Goal: Task Accomplishment & Management: Use online tool/utility

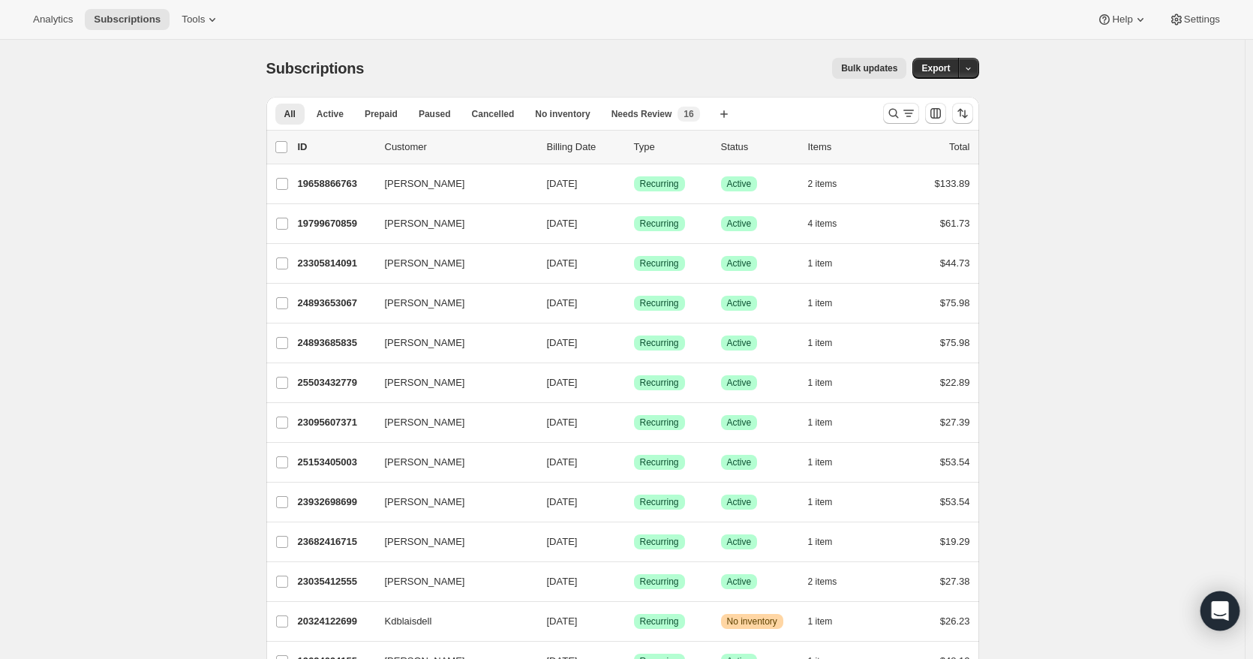
click at [1231, 606] on div "Open Intercom Messenger" at bounding box center [1221, 611] width 40 height 40
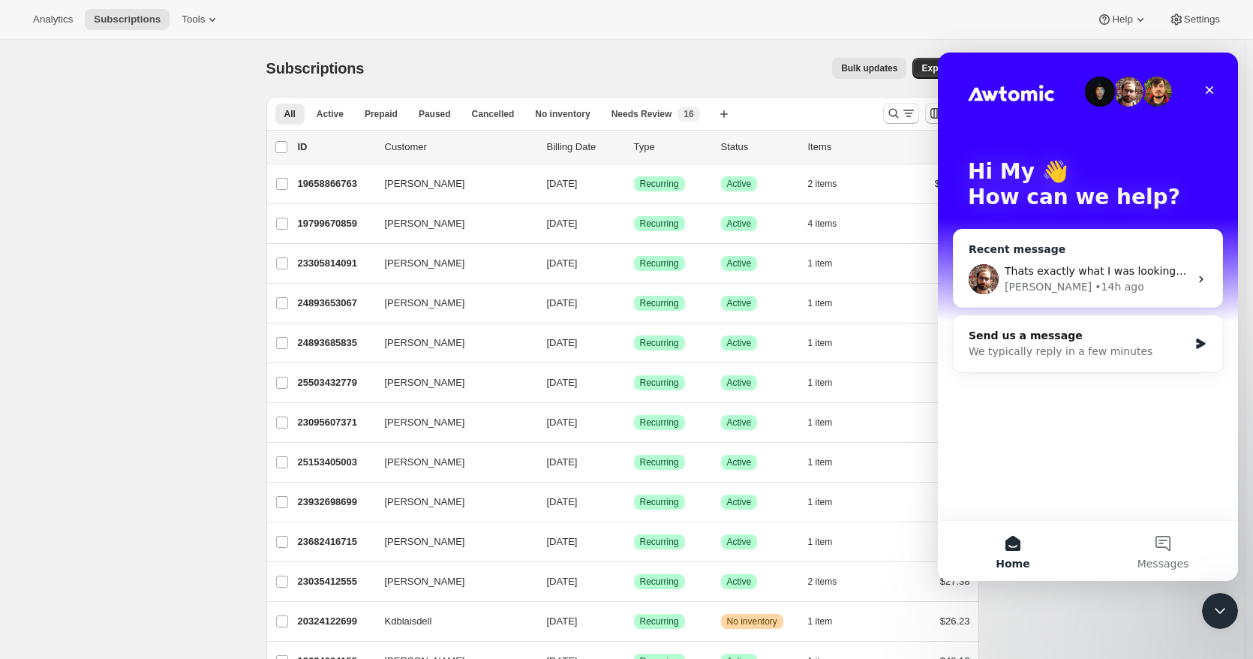
click at [1028, 282] on div "[PERSON_NAME]" at bounding box center [1048, 287] width 87 height 16
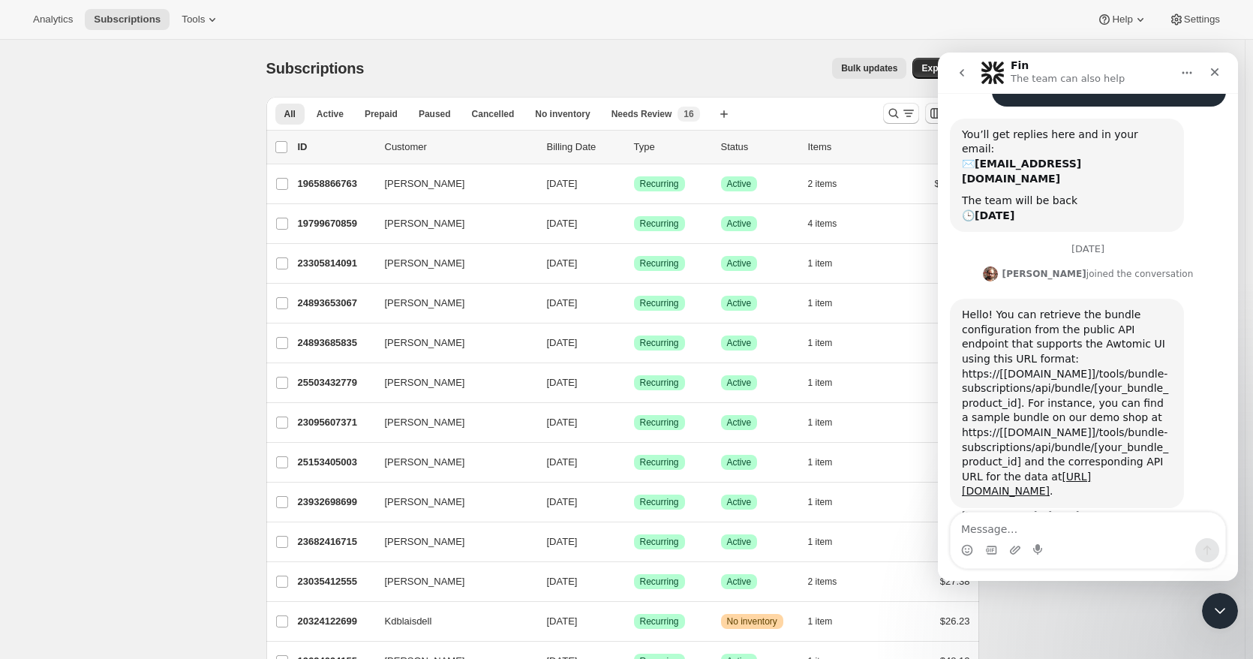
scroll to position [298, 0]
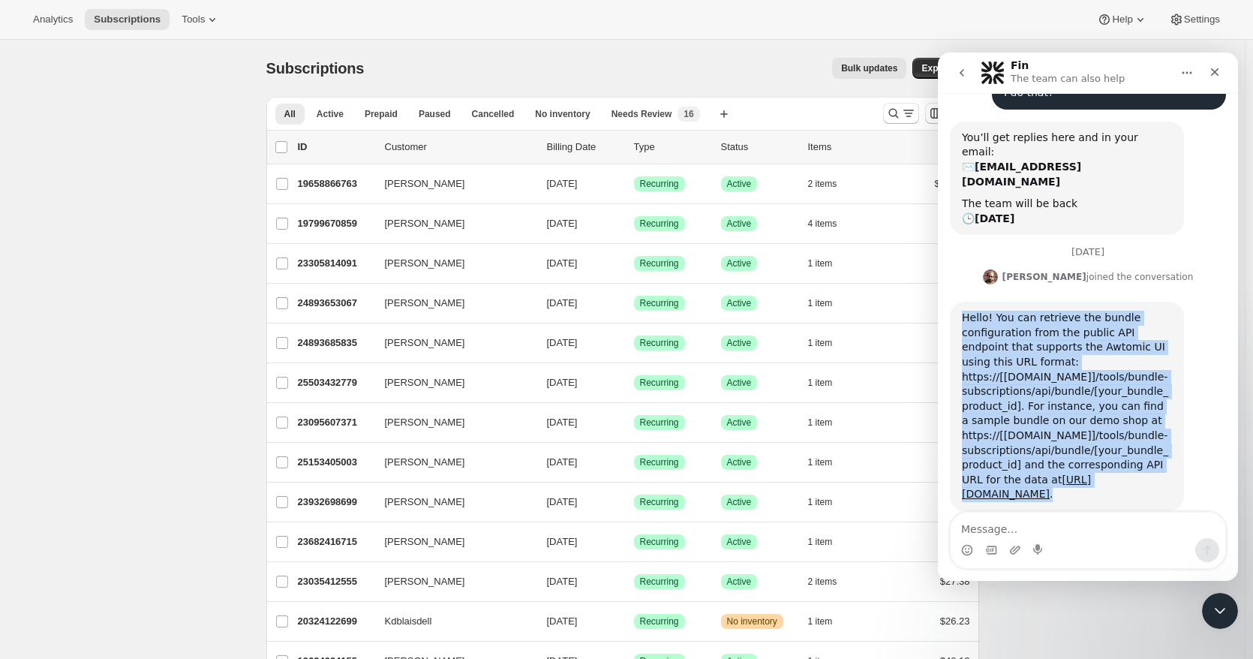
drag, startPoint x: 960, startPoint y: 272, endPoint x: 1176, endPoint y: 465, distance: 289.7
click at [1176, 465] on div "Hello! You can retrieve the bundle configuration from the public API endpoint t…" at bounding box center [1067, 406] width 234 height 209
copy div "Hello! You can retrieve the bundle configuration from the public API endpoint t…"
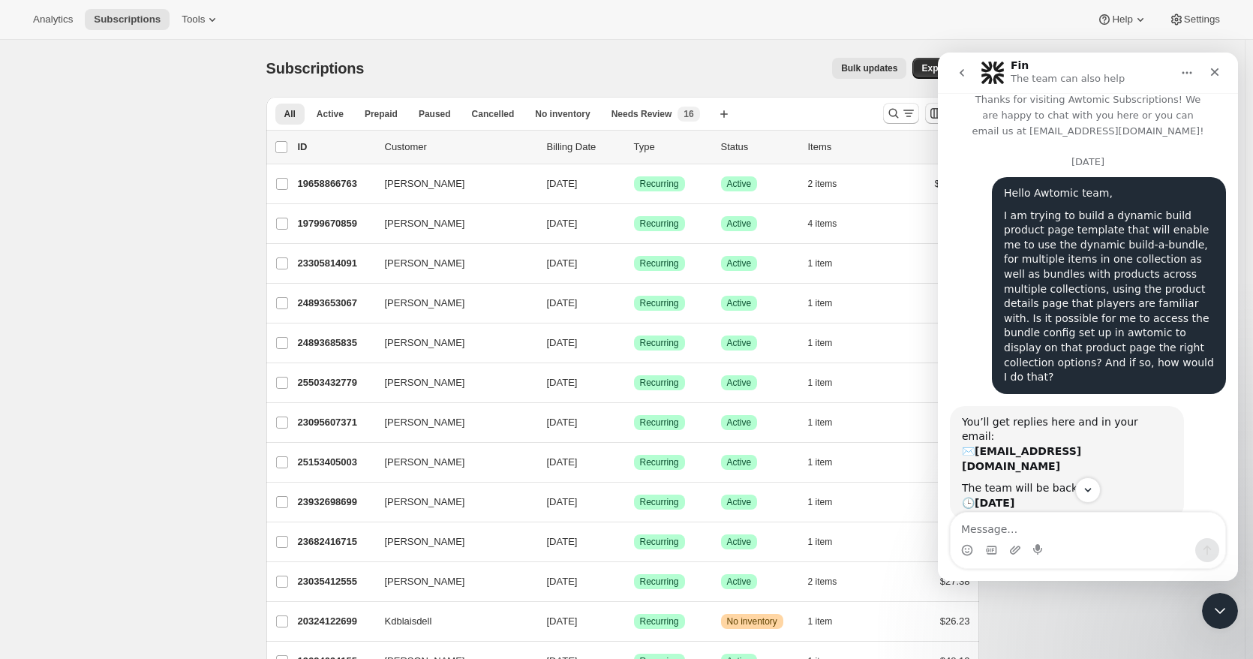
scroll to position [0, 0]
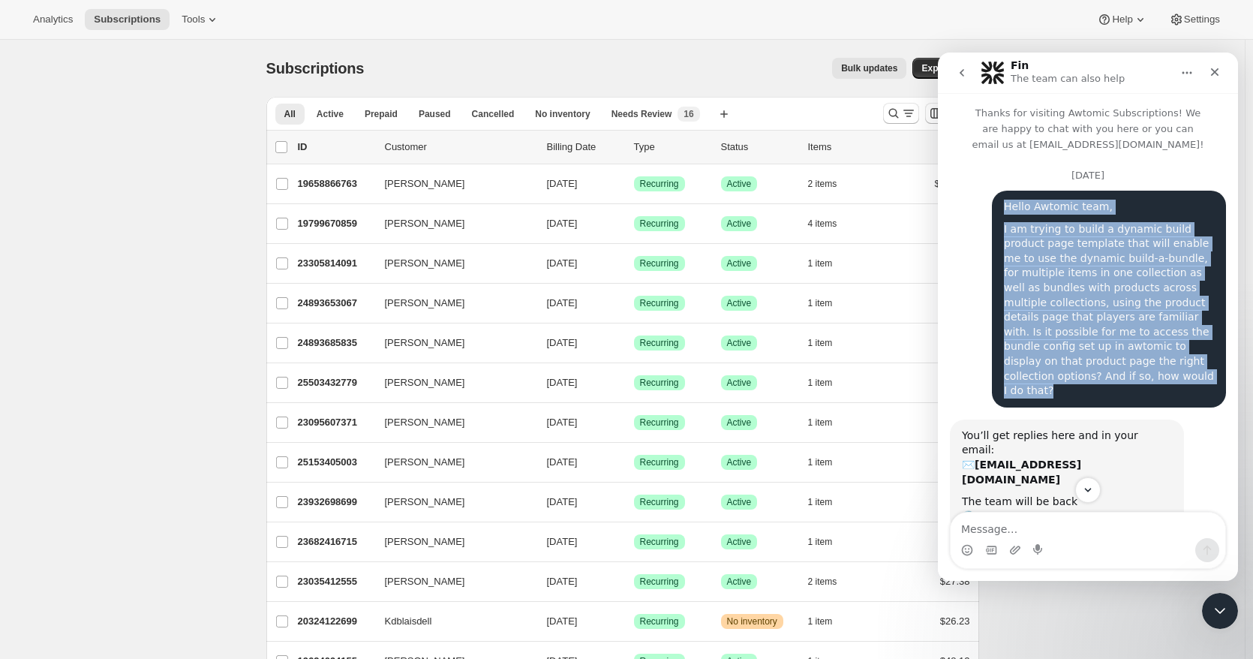
drag, startPoint x: 995, startPoint y: 203, endPoint x: 1078, endPoint y: 378, distance: 192.7
click at [1078, 378] on div "Hello Awtomic team, I am trying to build a dynamic build product page template …" at bounding box center [1109, 299] width 234 height 217
copy div "Hello Awtomic team, I am trying to build a dynamic build product page template …"
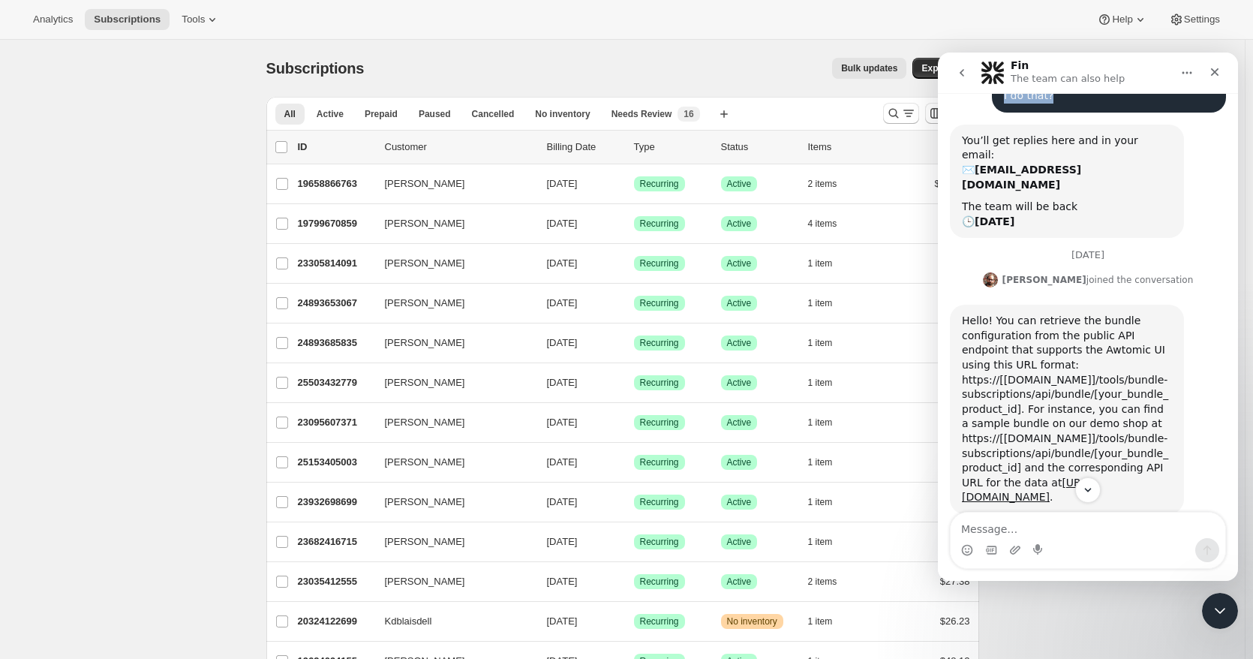
scroll to position [300, 0]
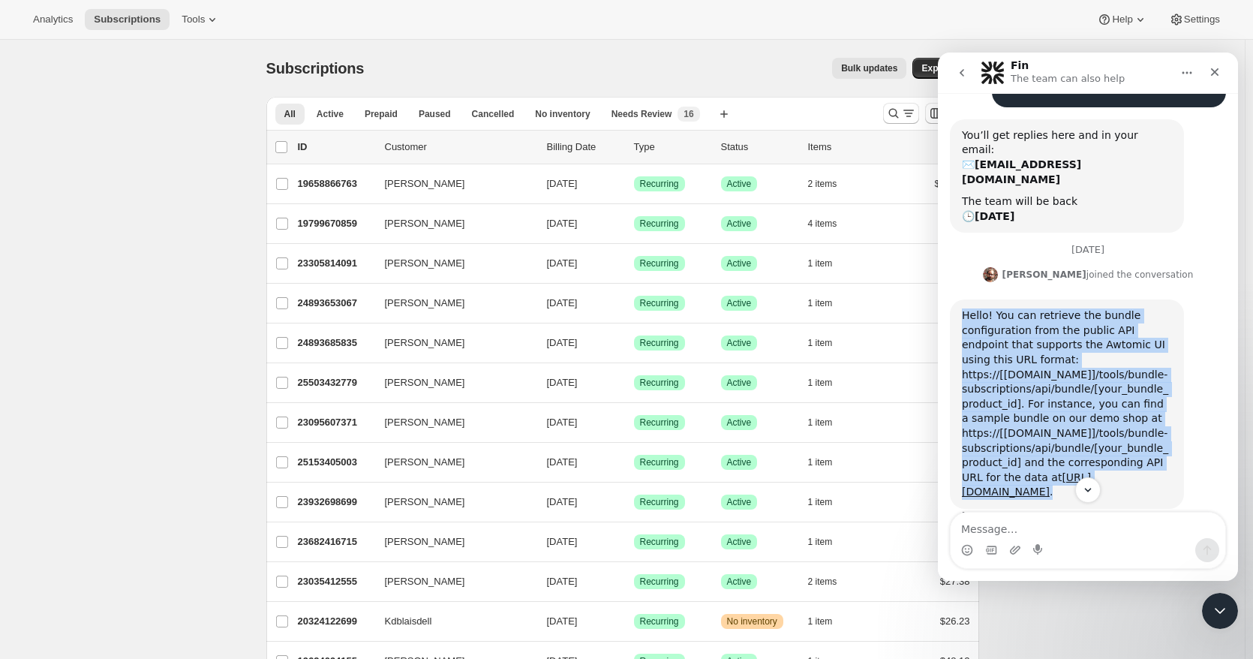
drag, startPoint x: 957, startPoint y: 268, endPoint x: 1192, endPoint y: 465, distance: 306.3
click at [1192, 465] on div "Hello! You can retrieve the bundle configuration from the public API endpoint t…" at bounding box center [1088, 417] width 276 height 236
copy div "Hello! You can retrieve the bundle configuration from the public API endpoint t…"
click at [1189, 372] on div "Hello! You can retrieve the bundle configuration from the public API endpoint t…" at bounding box center [1088, 417] width 276 height 236
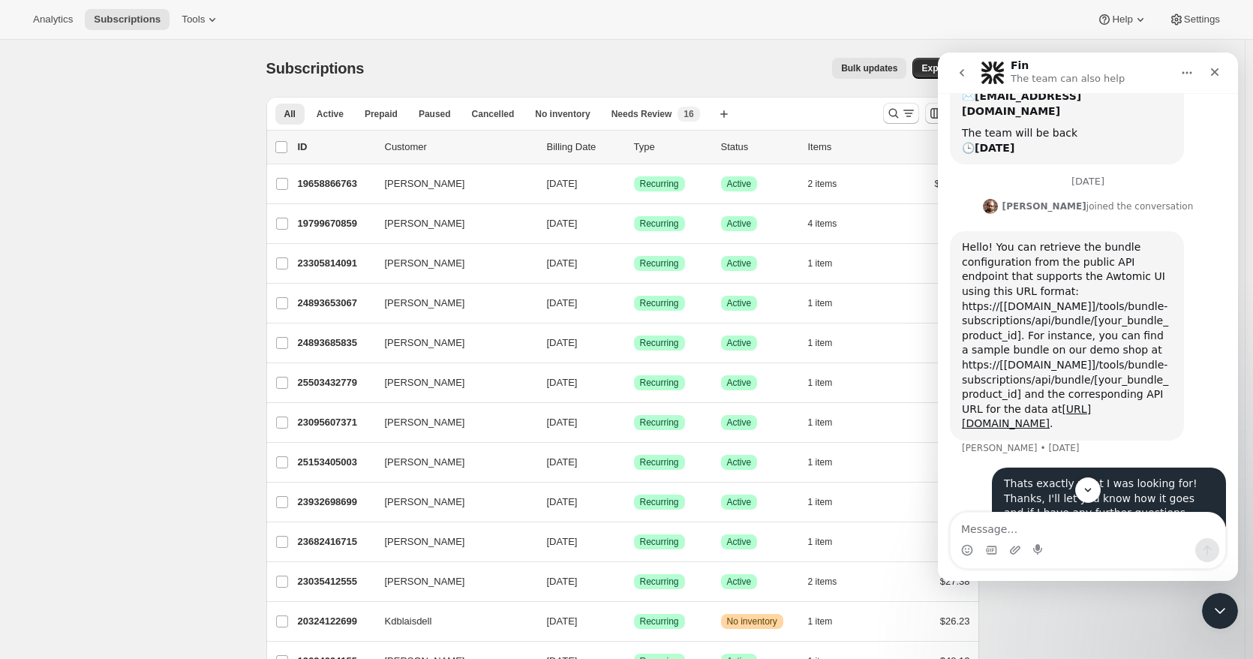
scroll to position [373, 0]
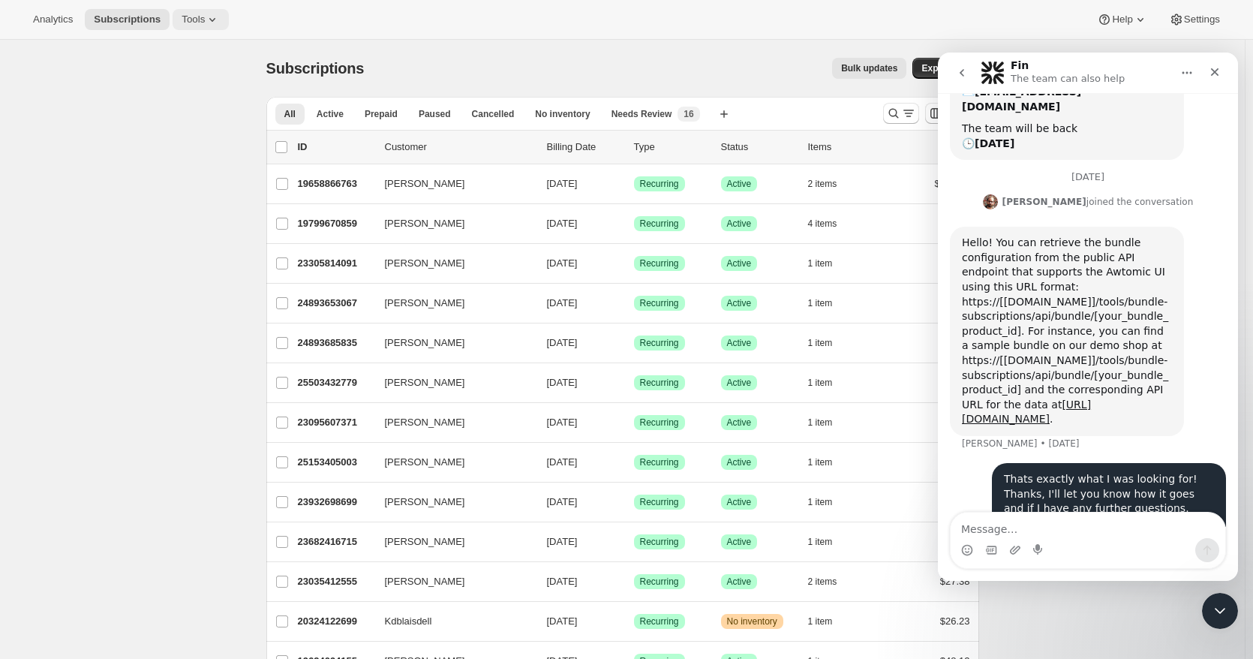
click at [205, 23] on icon at bounding box center [212, 19] width 15 height 15
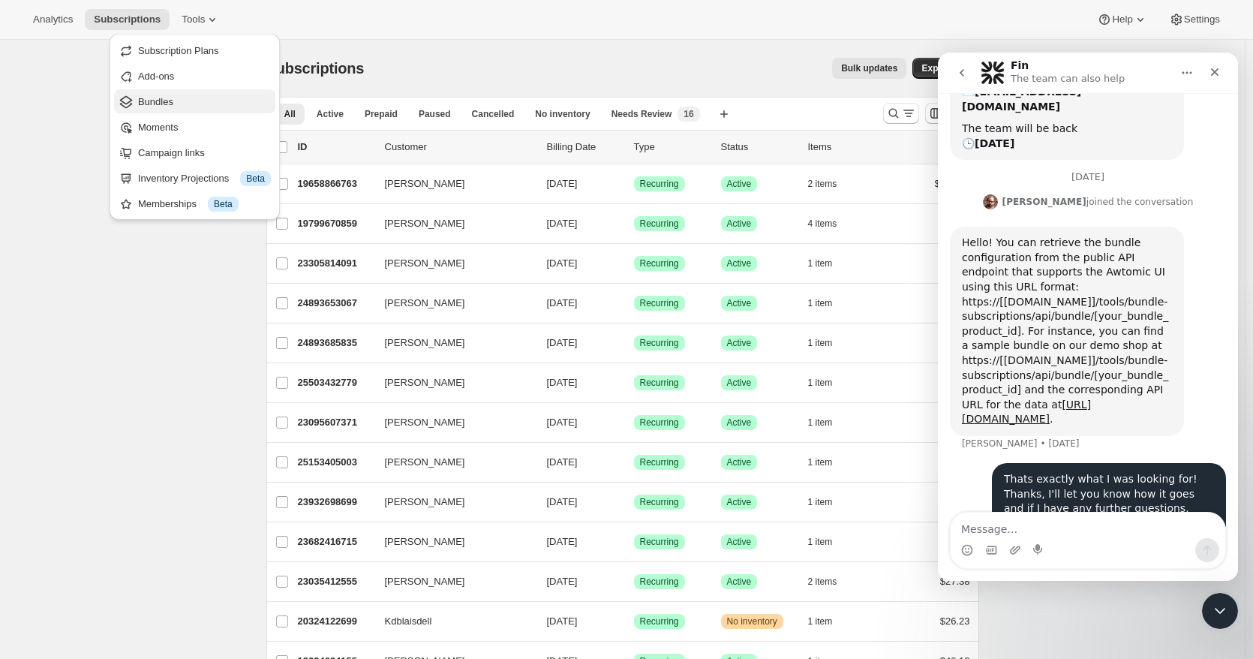
click at [183, 97] on span "Bundles" at bounding box center [204, 102] width 133 height 15
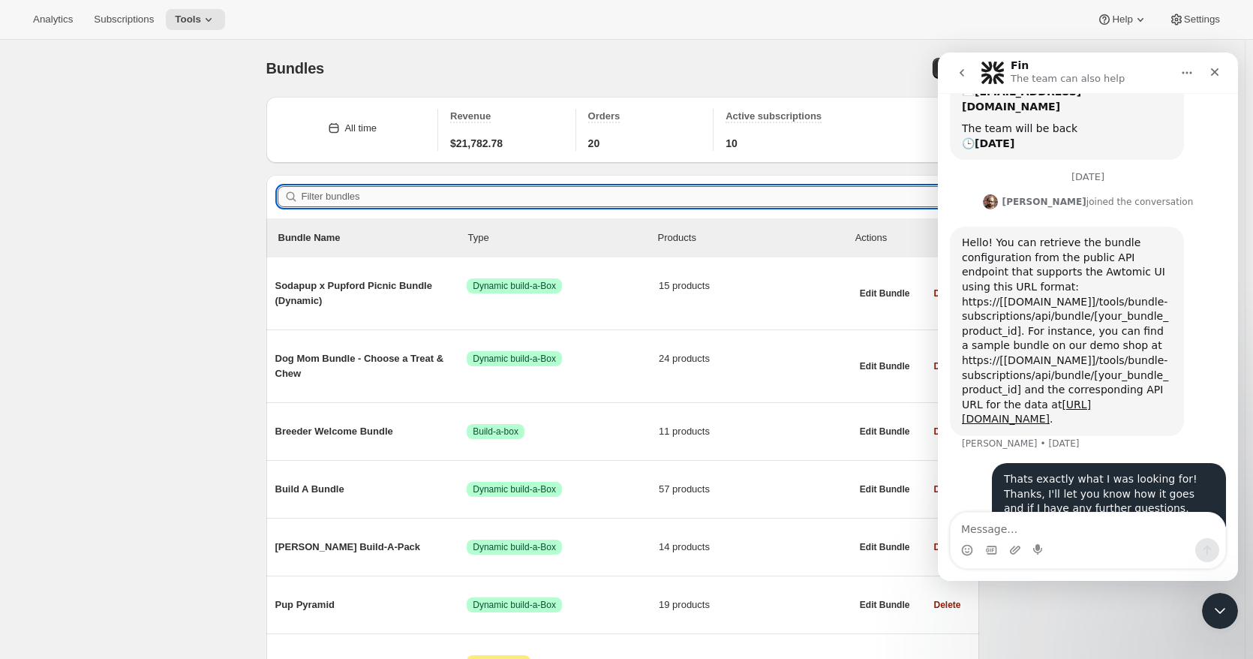
click at [438, 194] on input "Filter bundles" at bounding box center [635, 196] width 666 height 21
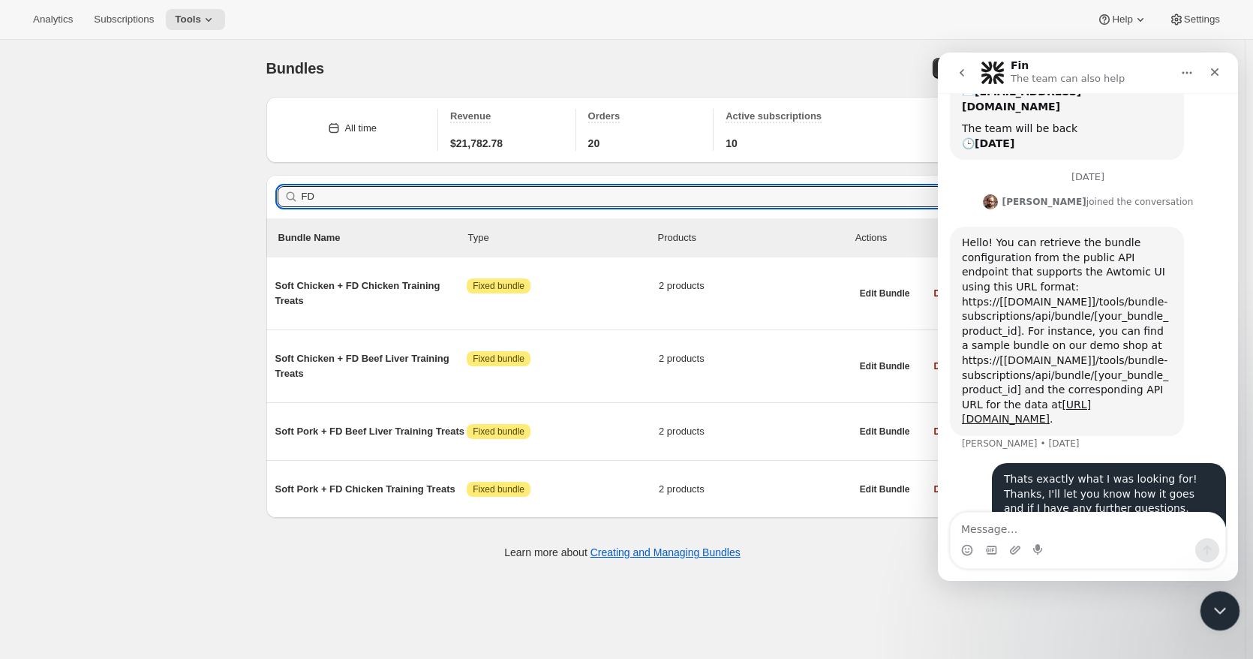
type input "FD"
click at [1214, 611] on icon "Close Intercom Messenger" at bounding box center [1218, 609] width 18 height 18
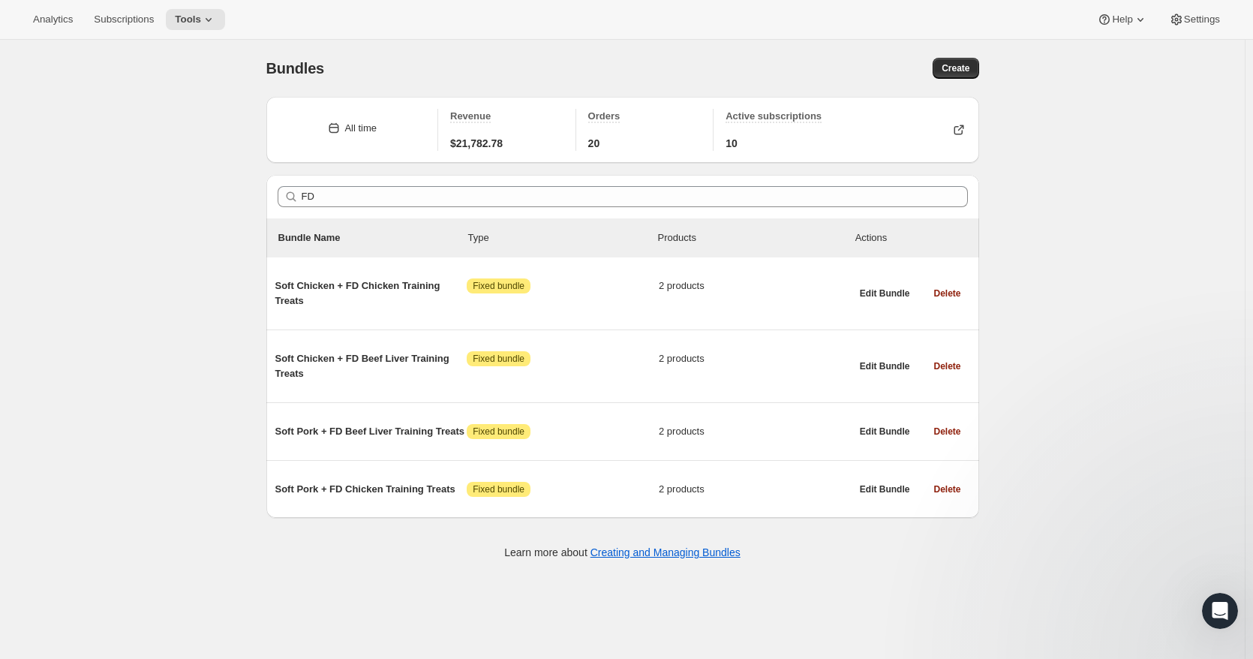
scroll to position [362, 0]
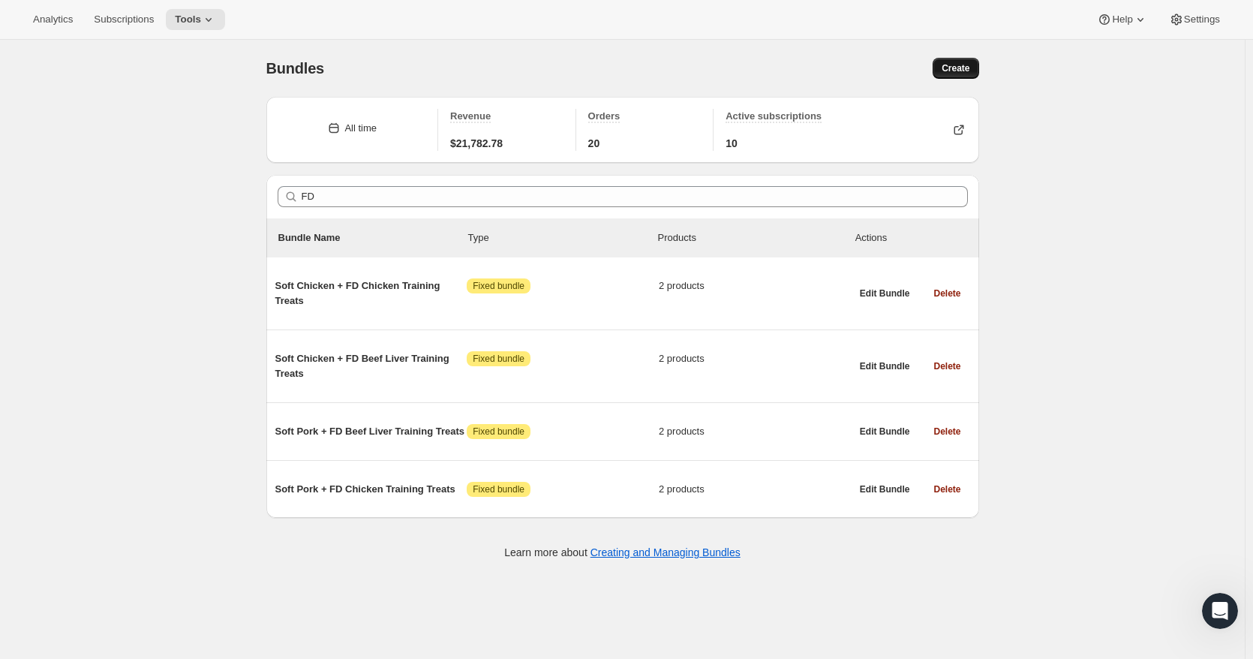
click at [963, 65] on span "Create" at bounding box center [956, 68] width 28 height 12
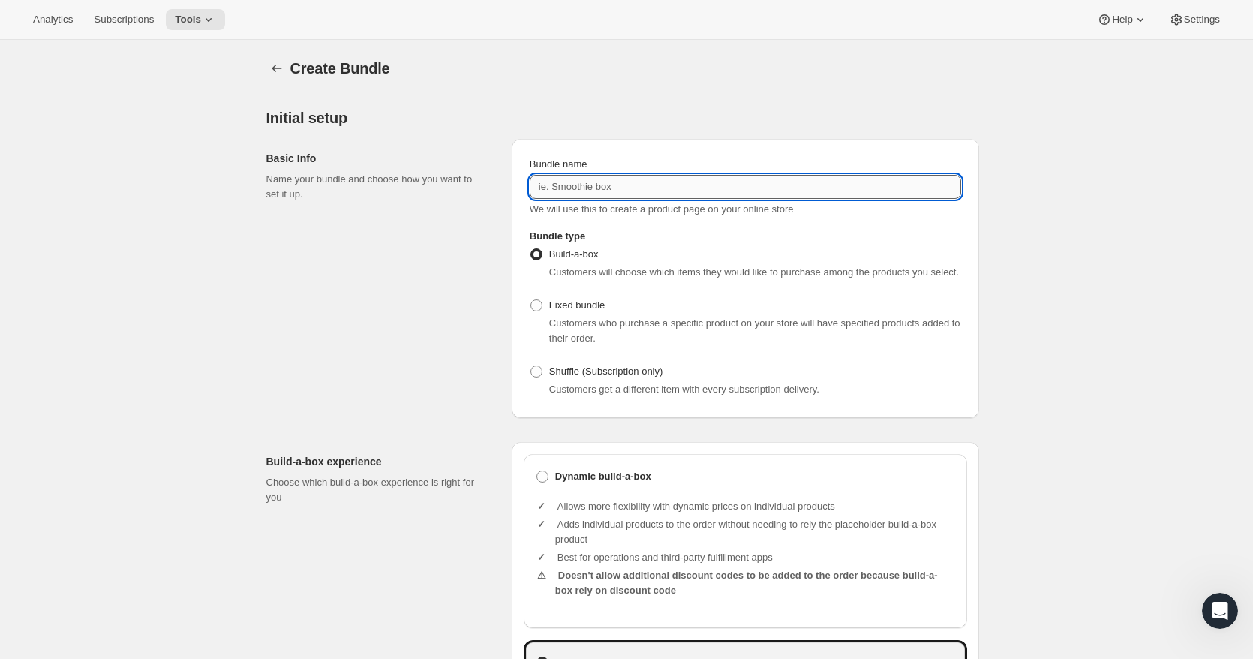
click at [650, 182] on input "Bundle name" at bounding box center [746, 187] width 432 height 24
type input "FD Training Treat 2-Pack Bundle"
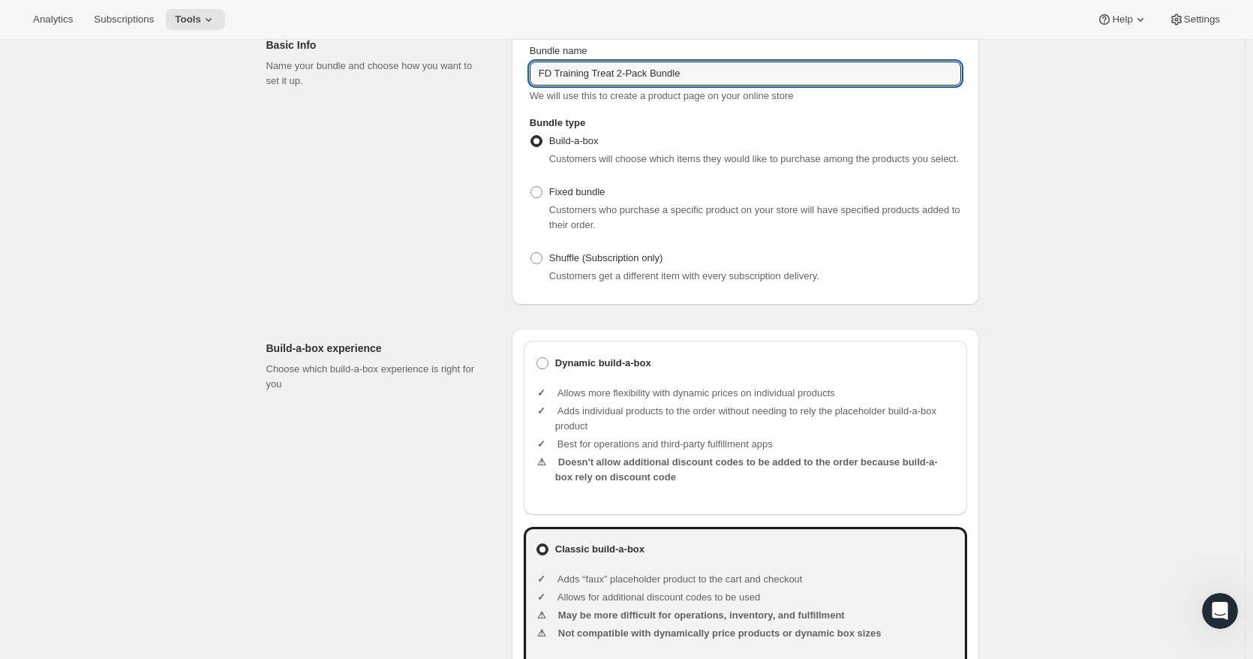
scroll to position [225, 0]
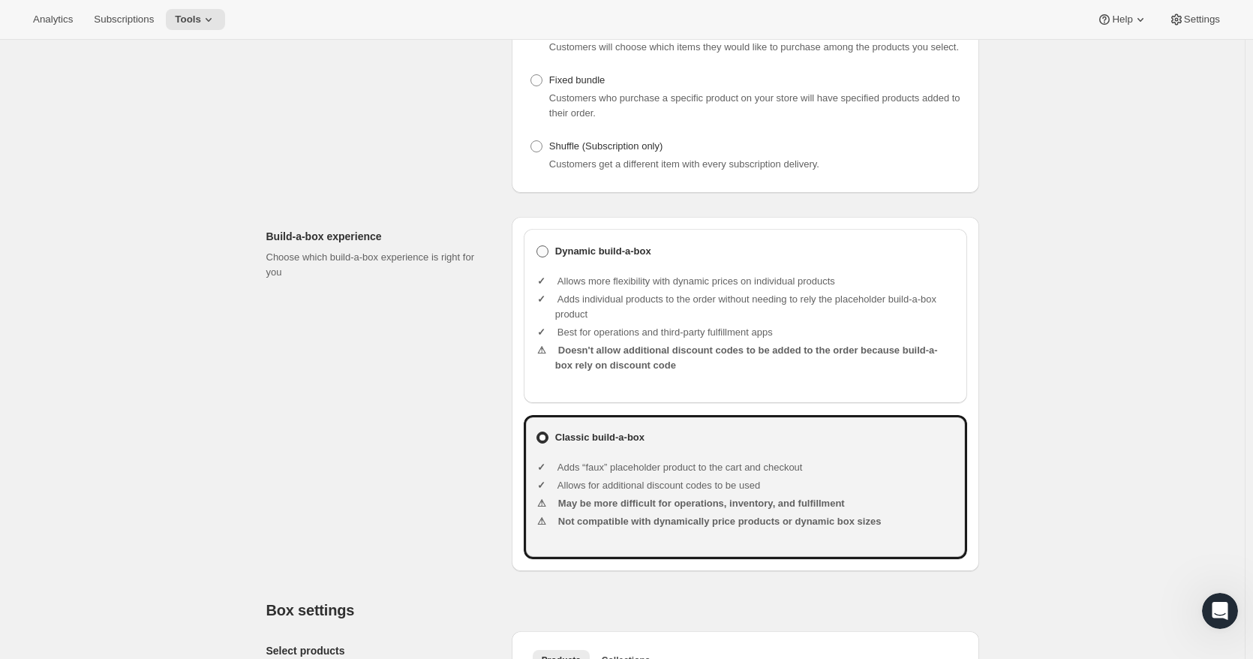
click at [549, 255] on span at bounding box center [543, 251] width 12 height 12
click at [537, 246] on input "Dynamic build-a-box" at bounding box center [537, 245] width 1 height 1
radio input "true"
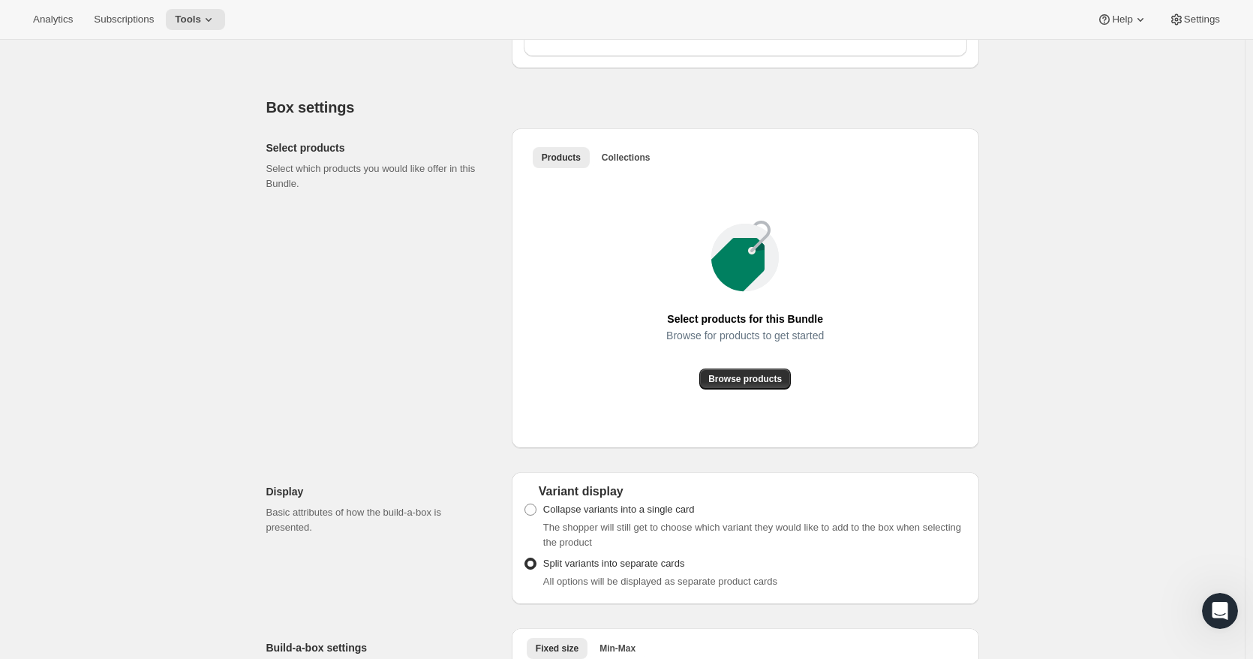
scroll to position [751, 0]
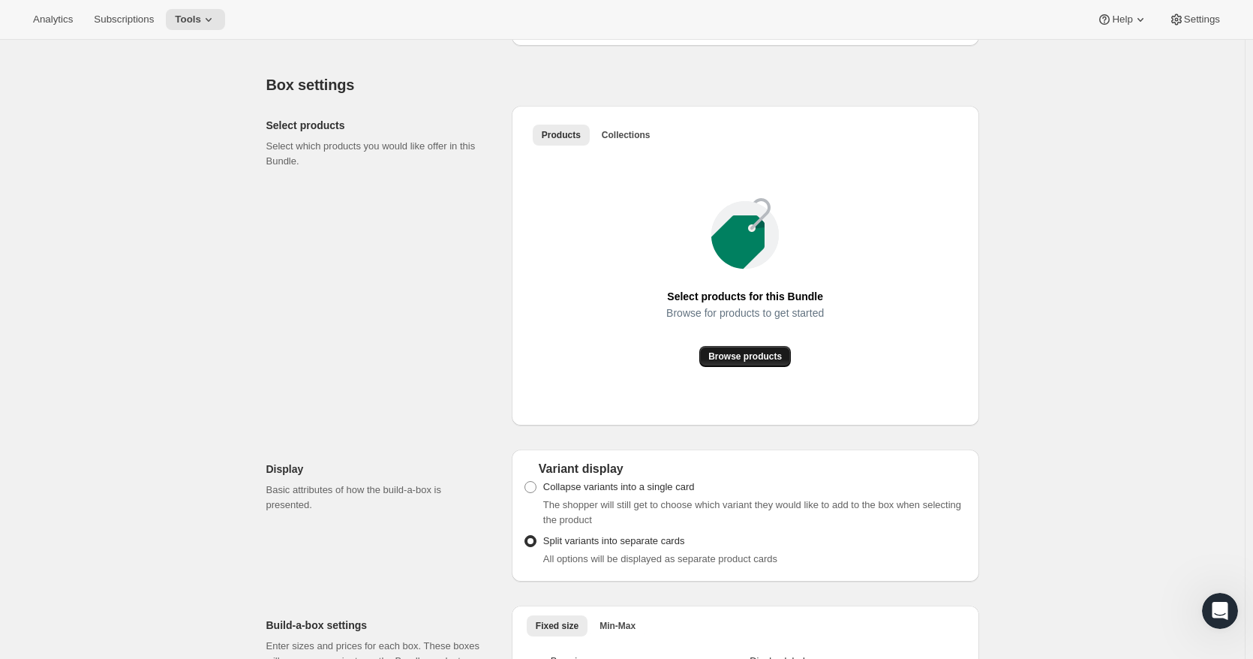
click at [765, 355] on span "Browse products" at bounding box center [745, 356] width 74 height 12
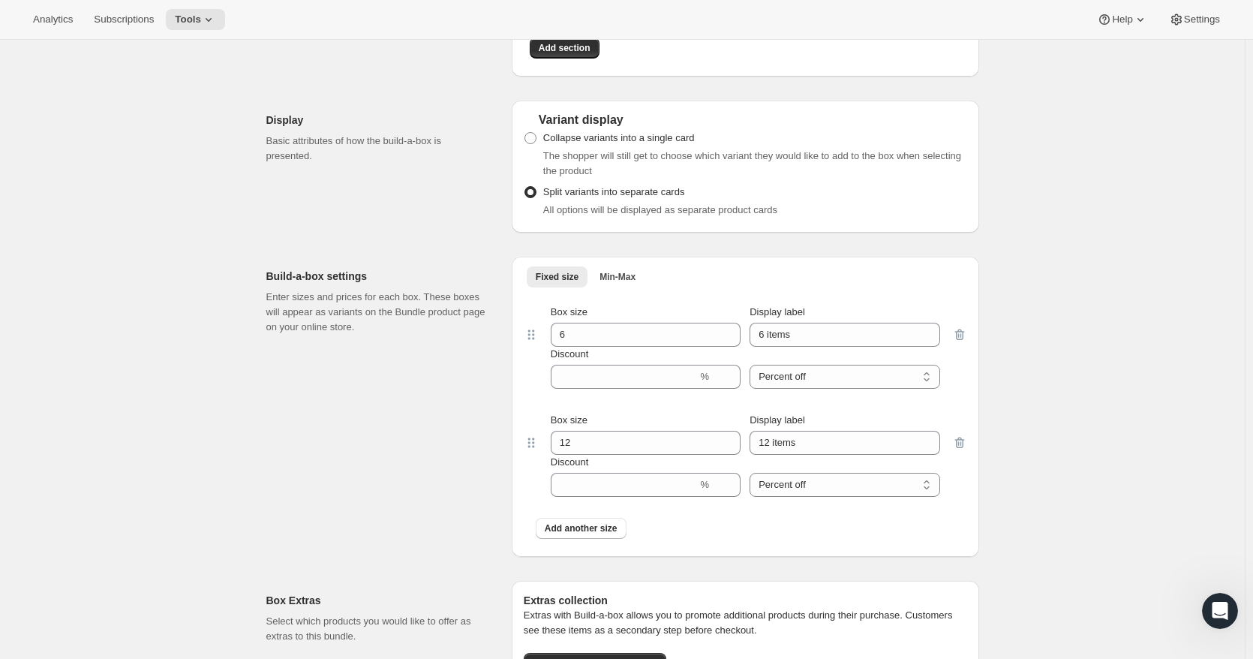
scroll to position [1501, 0]
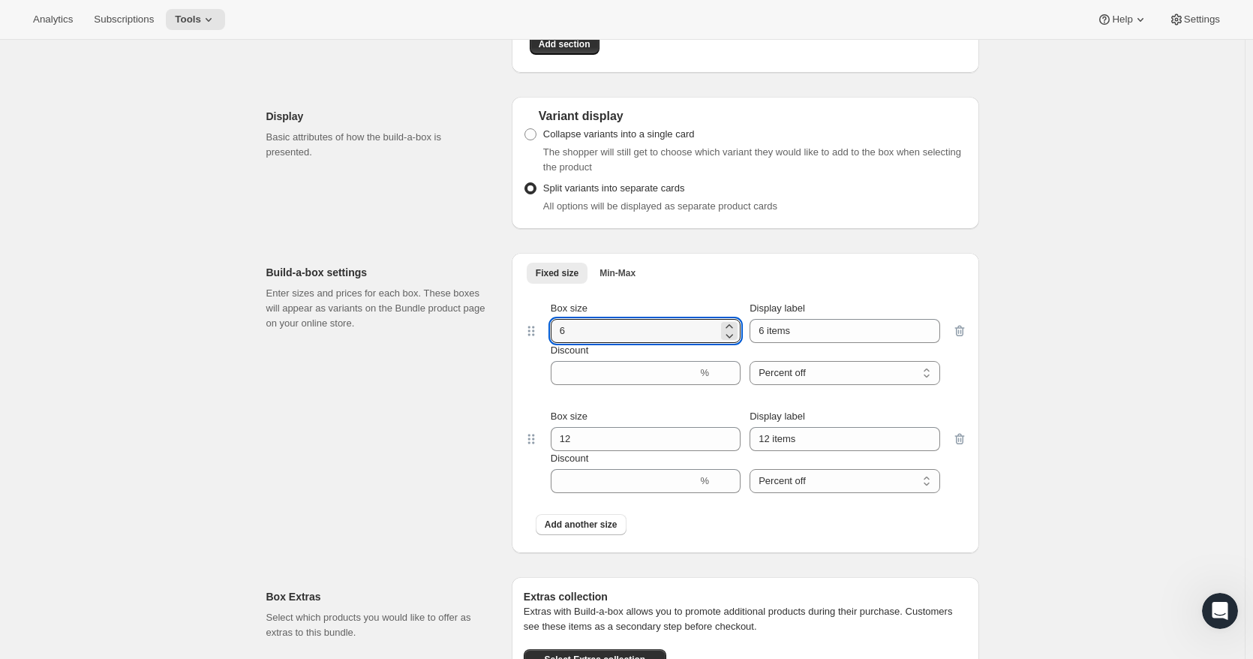
drag, startPoint x: 601, startPoint y: 336, endPoint x: 507, endPoint y: 339, distance: 94.6
click at [507, 339] on div "Build-a-box settings Enter sizes and prices for each box. These boxes will appe…" at bounding box center [622, 397] width 713 height 312
type input "2"
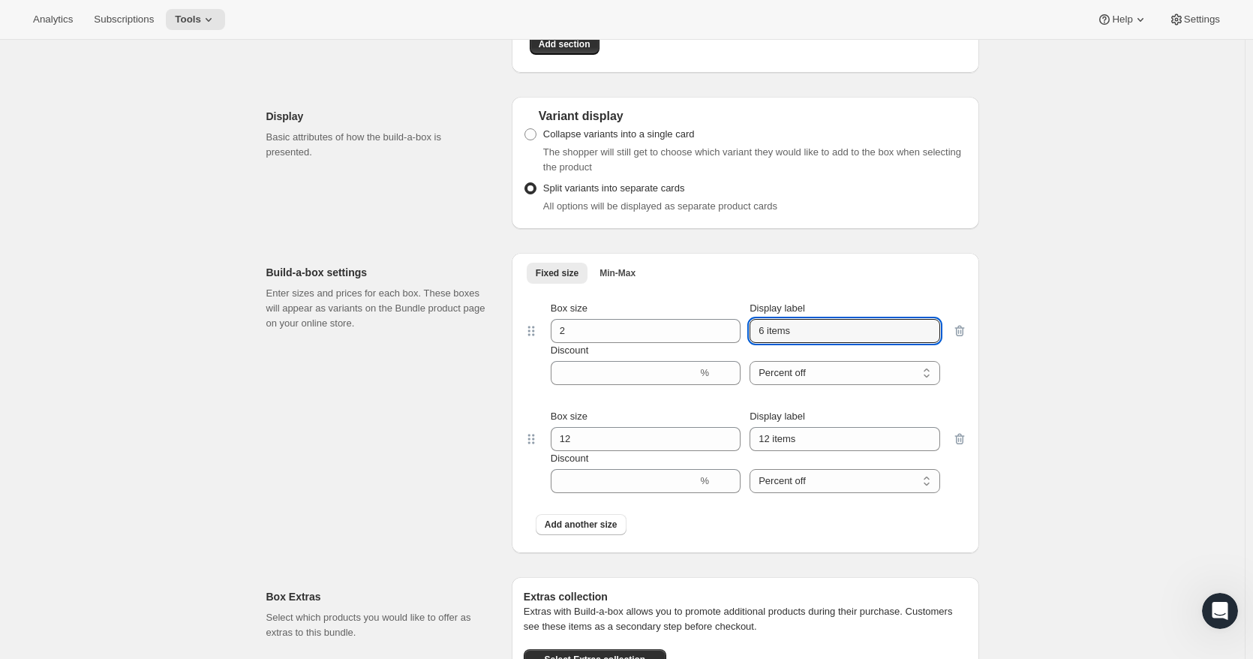
drag, startPoint x: 766, startPoint y: 335, endPoint x: 748, endPoint y: 335, distance: 18.0
click at [748, 335] on div "Box size 2 Display label 6 items" at bounding box center [746, 322] width 390 height 42
type input "2 items"
click at [645, 376] on input "Discount" at bounding box center [624, 373] width 147 height 24
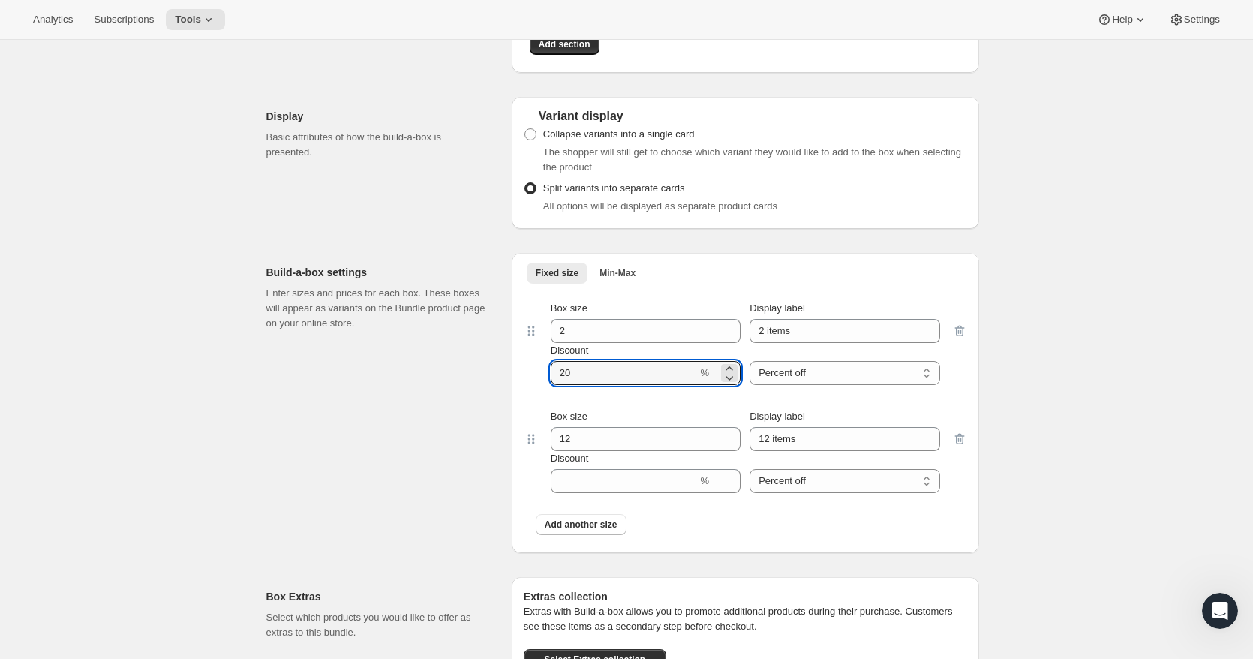
type input "20"
click at [972, 448] on div "Fixed size Min-Max More views Fixed size Min-Max More views Box size 2 Display …" at bounding box center [746, 403] width 468 height 300
click at [967, 446] on icon "button" at bounding box center [959, 439] width 15 height 15
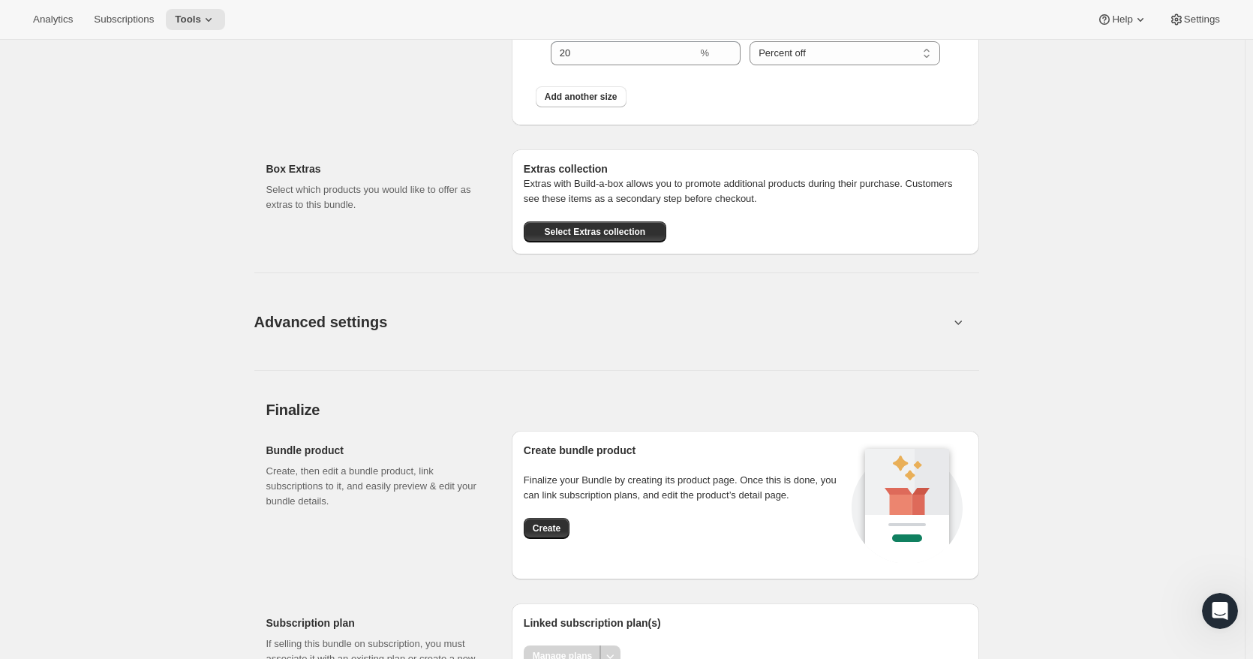
scroll to position [1926, 0]
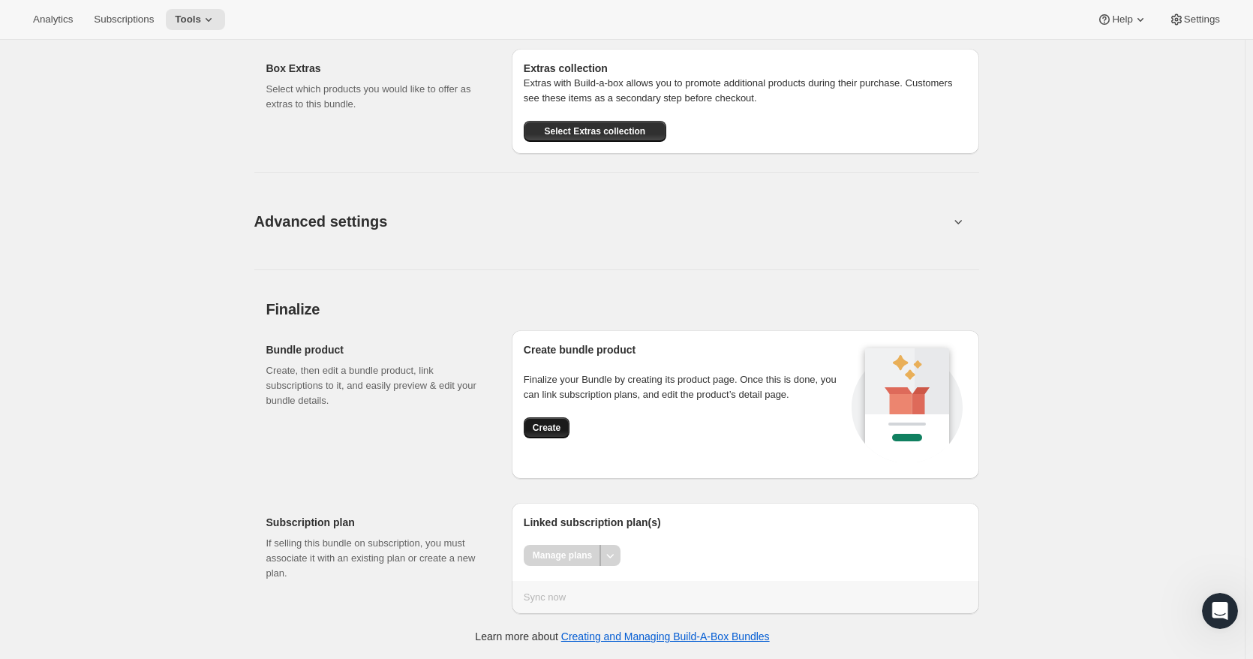
click at [553, 426] on span "Create" at bounding box center [547, 428] width 28 height 12
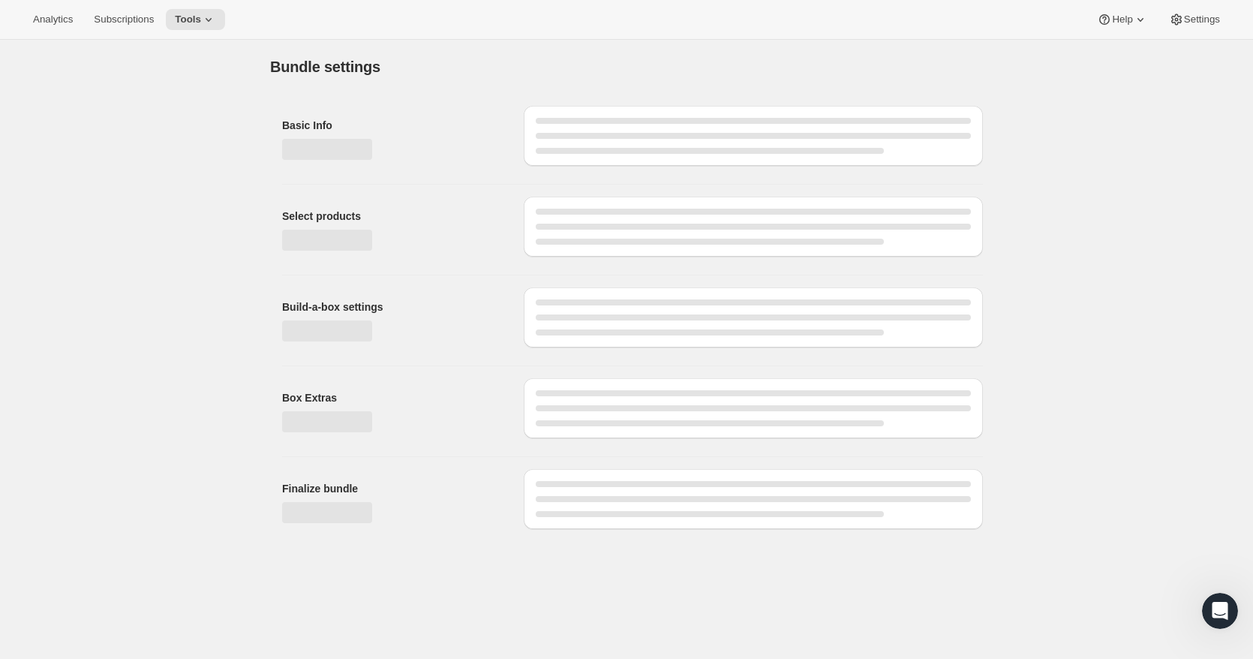
scroll to position [0, 0]
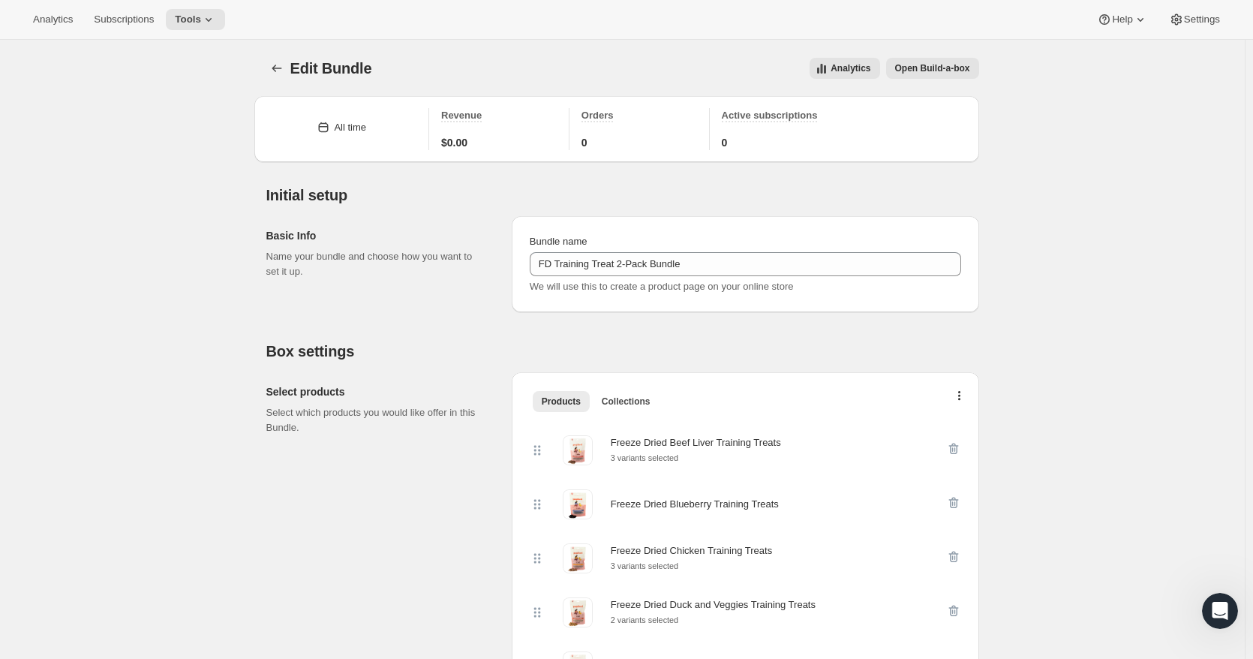
click at [961, 71] on span "Open Build-a-box" at bounding box center [932, 68] width 75 height 12
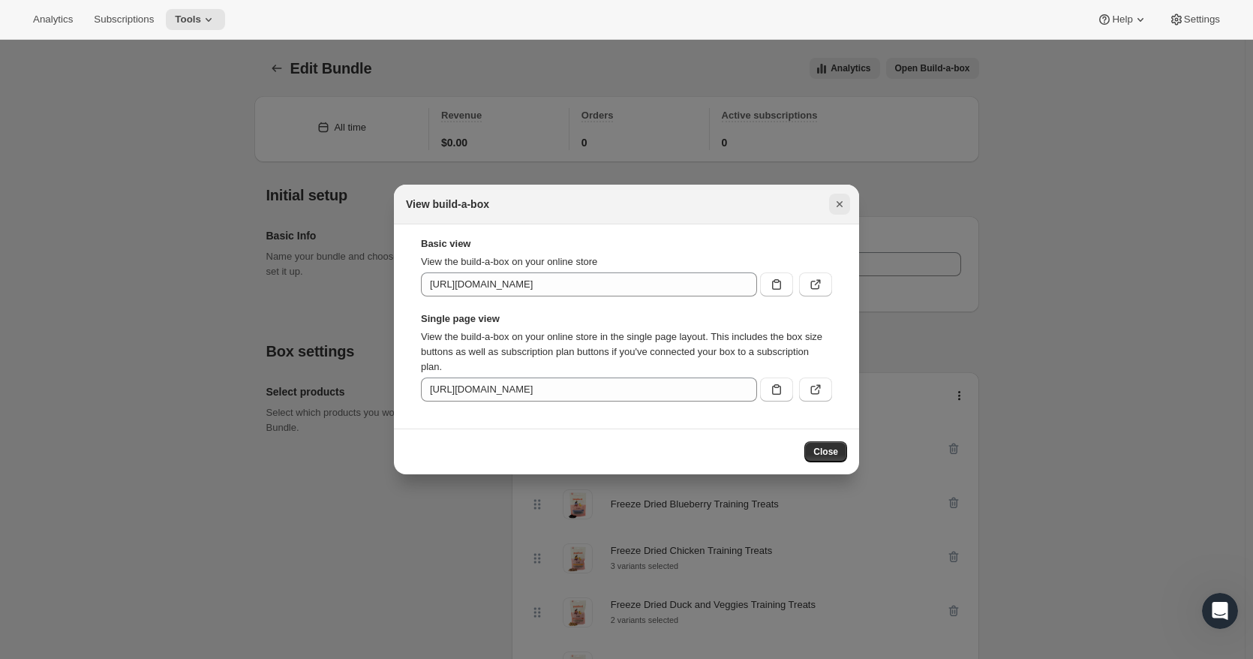
click at [843, 207] on icon "Close" at bounding box center [839, 204] width 15 height 15
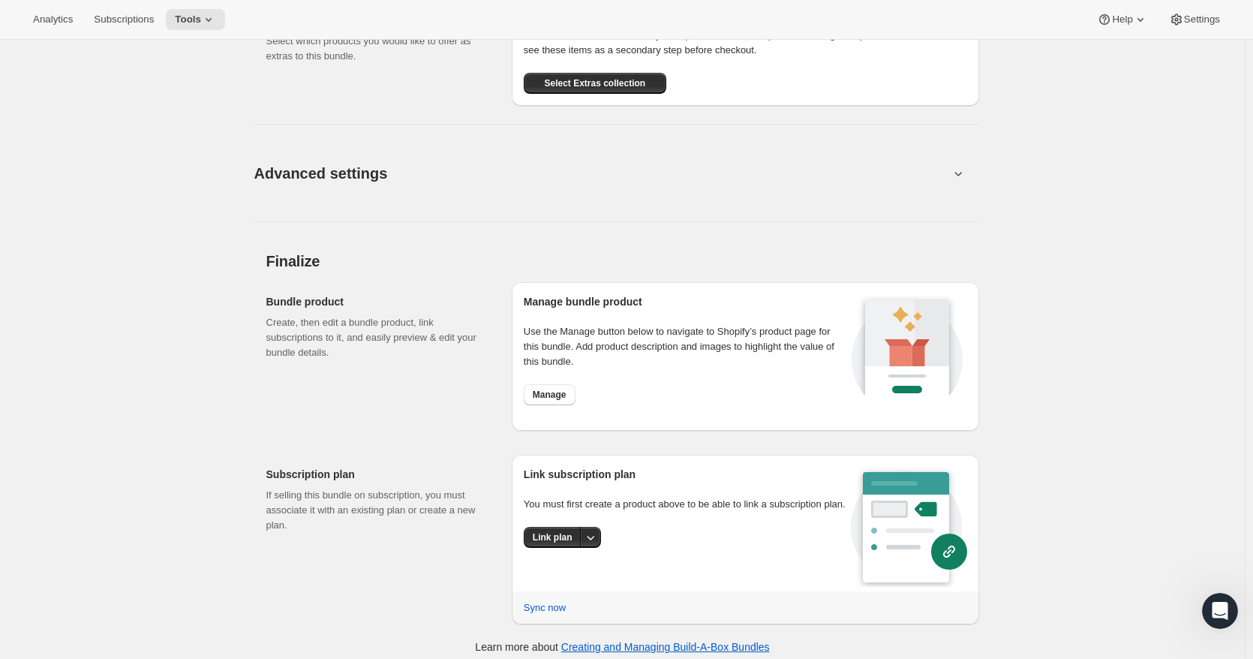
scroll to position [1500, 0]
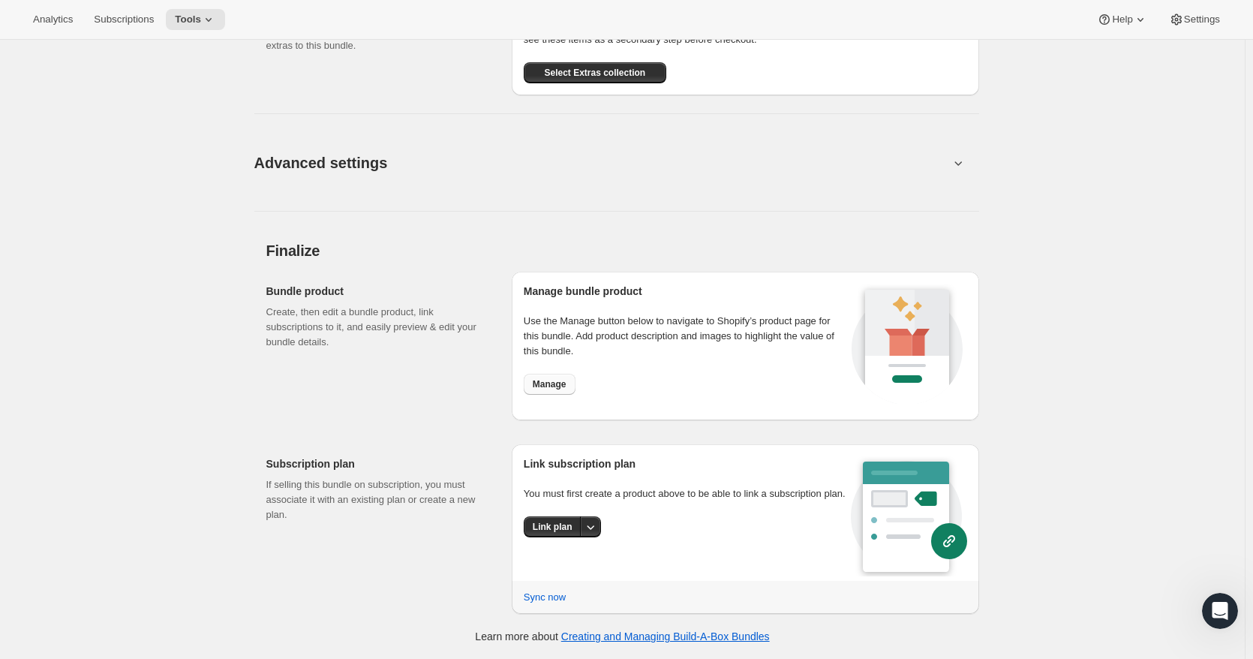
click at [561, 387] on span "Manage" at bounding box center [550, 384] width 34 height 12
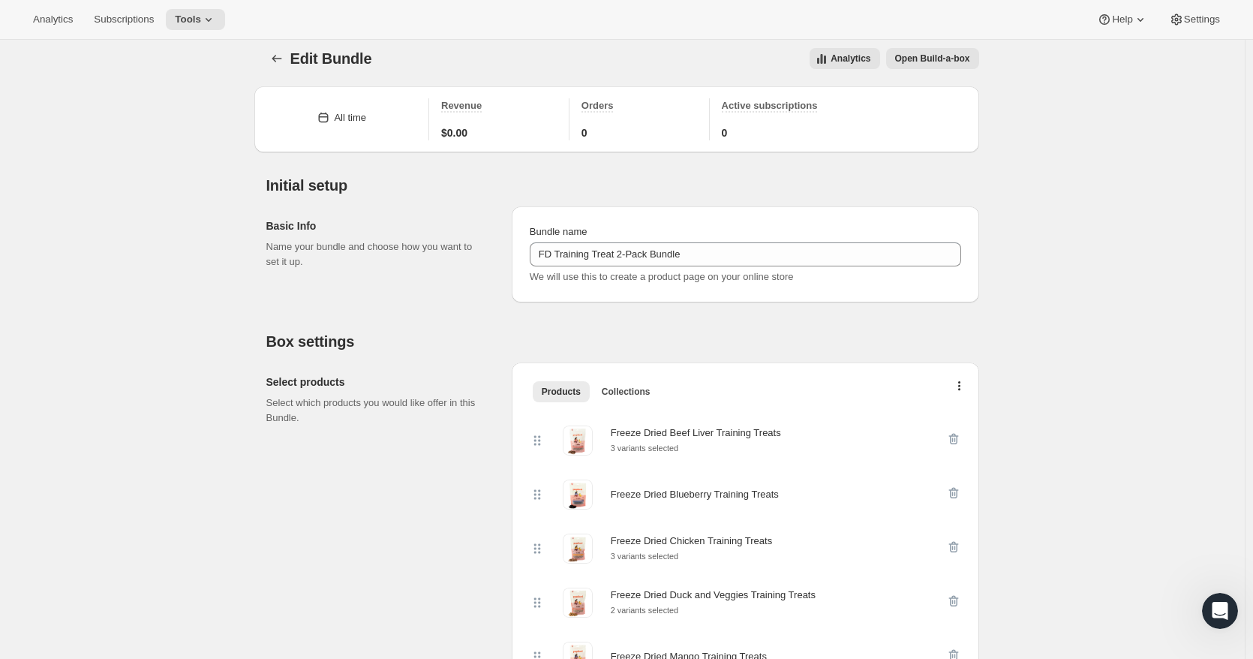
scroll to position [0, 0]
